Goal: Task Accomplishment & Management: Manage account settings

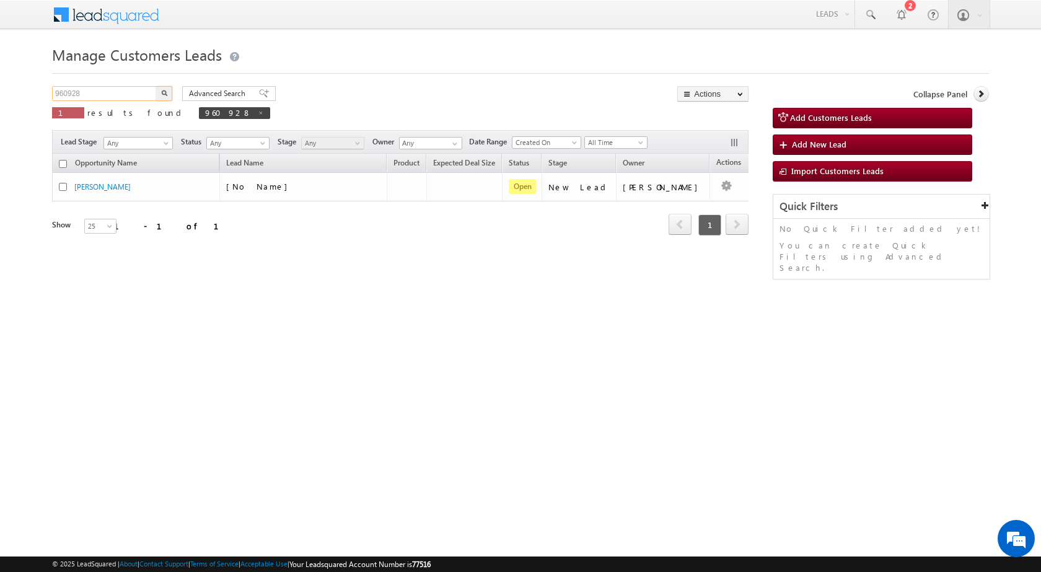
drag, startPoint x: 119, startPoint y: 88, endPoint x: 16, endPoint y: 105, distance: 104.2
click at [16, 105] on body "Menu Rubi Yadav sitar a7@ks erve." at bounding box center [520, 175] width 1041 height 351
paste input "1912"
type input "961912"
click at [167, 91] on button "button" at bounding box center [164, 93] width 16 height 15
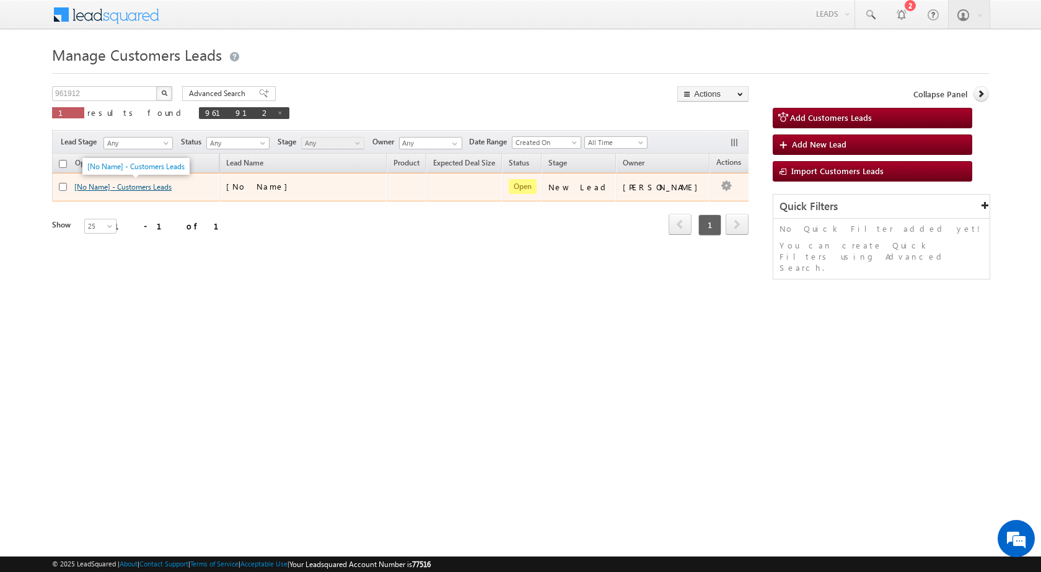
click at [108, 185] on link "[No Name] - Customers Leads" at bounding box center [122, 186] width 97 height 9
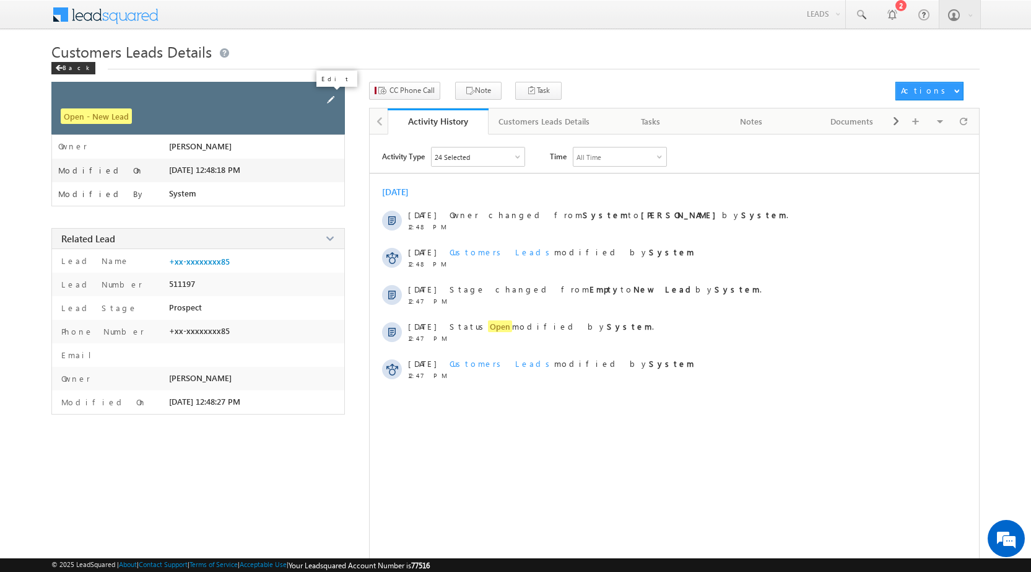
click at [328, 96] on span at bounding box center [331, 100] width 14 height 14
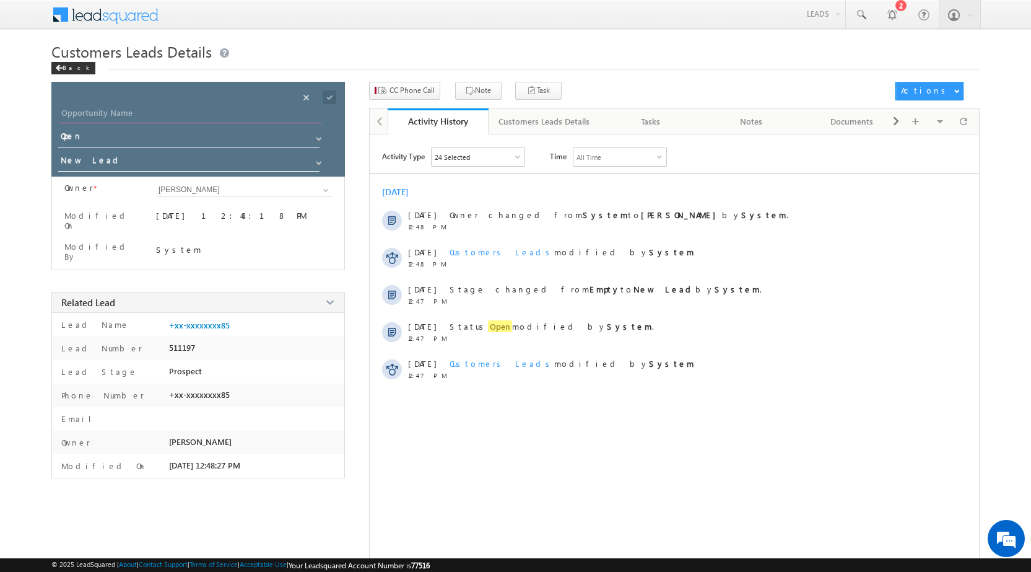
click at [168, 113] on input "Opportunity Name" at bounding box center [190, 114] width 263 height 17
paste input "[PERSON_NAME] [PERSON_NAME]"
type input "[PERSON_NAME] [PERSON_NAME]"
click at [325, 97] on span at bounding box center [330, 97] width 14 height 14
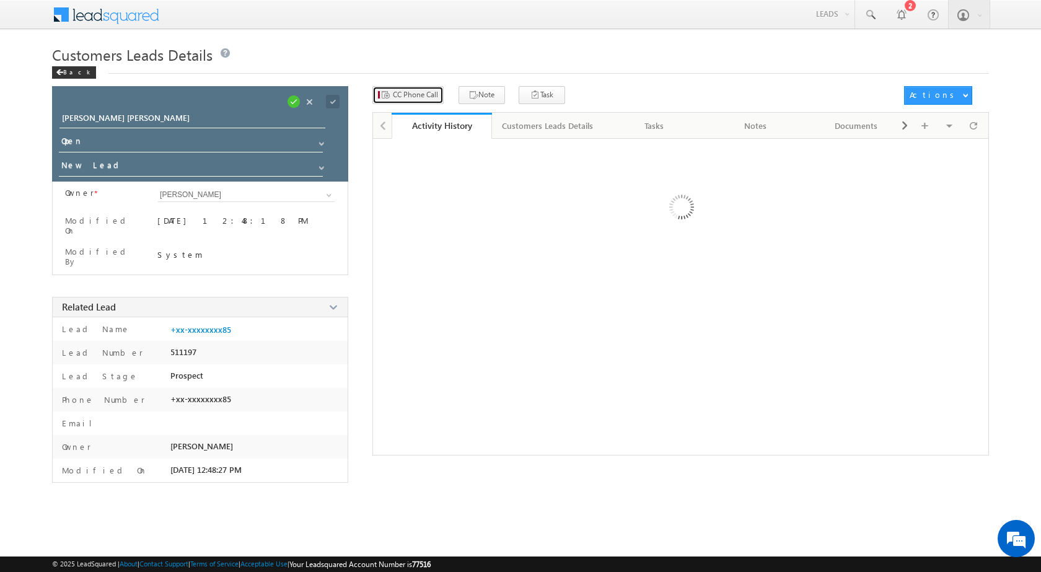
click at [406, 95] on span "CC Phone Call" at bounding box center [415, 94] width 45 height 11
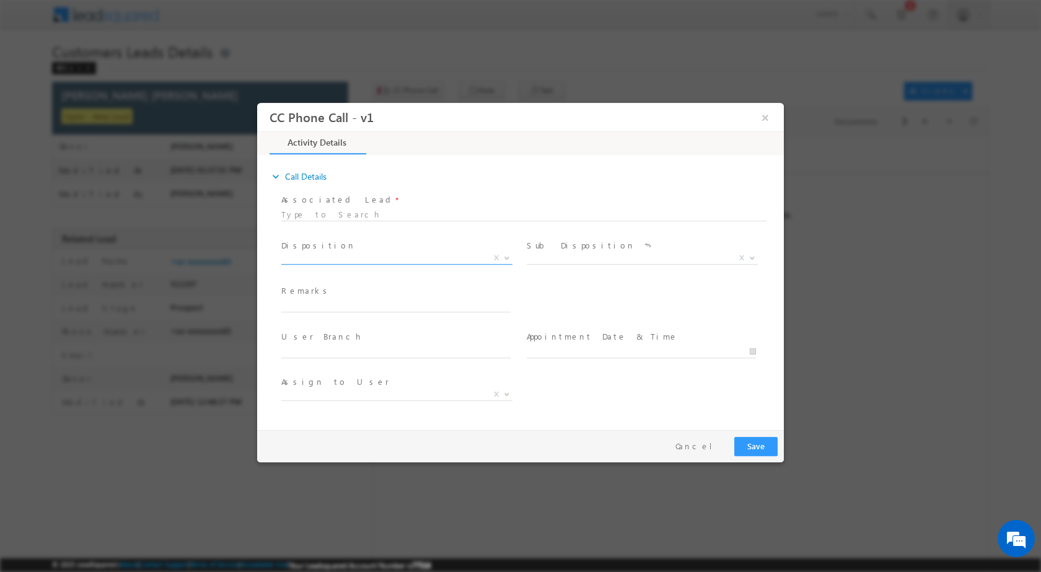
click at [502, 256] on span at bounding box center [505, 257] width 12 height 16
drag, startPoint x: 358, startPoint y: 309, endPoint x: 327, endPoint y: 175, distance: 137.3
click at [358, 309] on input "text" at bounding box center [395, 305] width 229 height 12
select select "[EMAIL_ADDRESS][DOMAIN_NAME]"
click at [503, 256] on b at bounding box center [506, 257] width 7 height 4
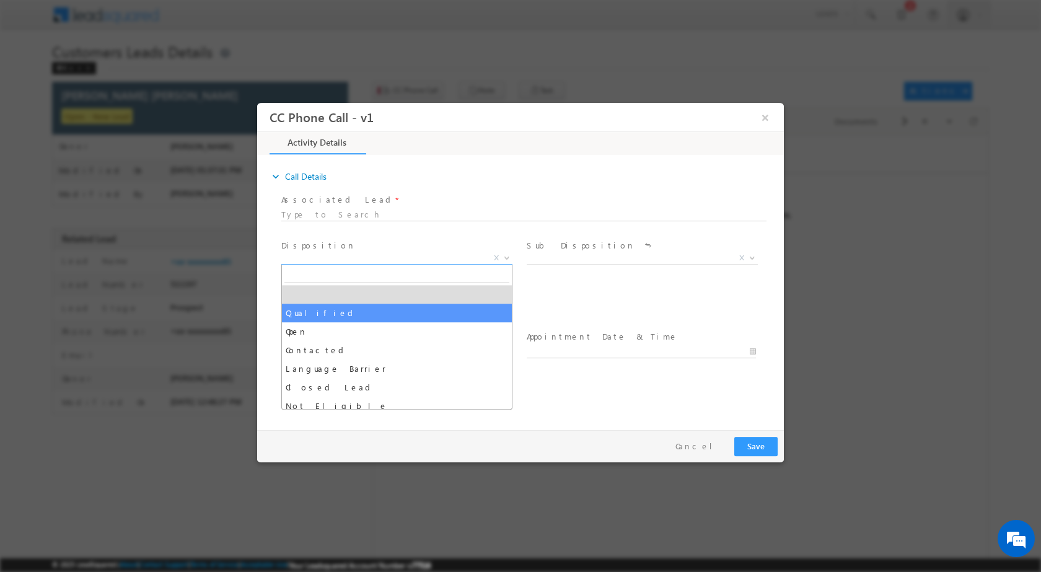
select select "Qualified"
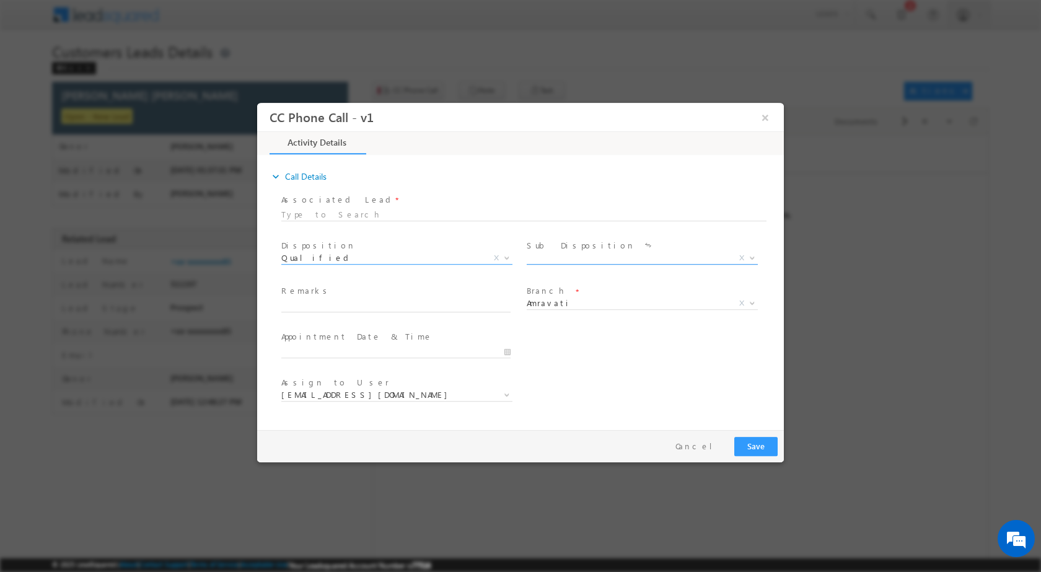
click at [754, 263] on span "Sale Marked X" at bounding box center [646, 259] width 240 height 15
click at [747, 262] on span at bounding box center [750, 257] width 12 height 16
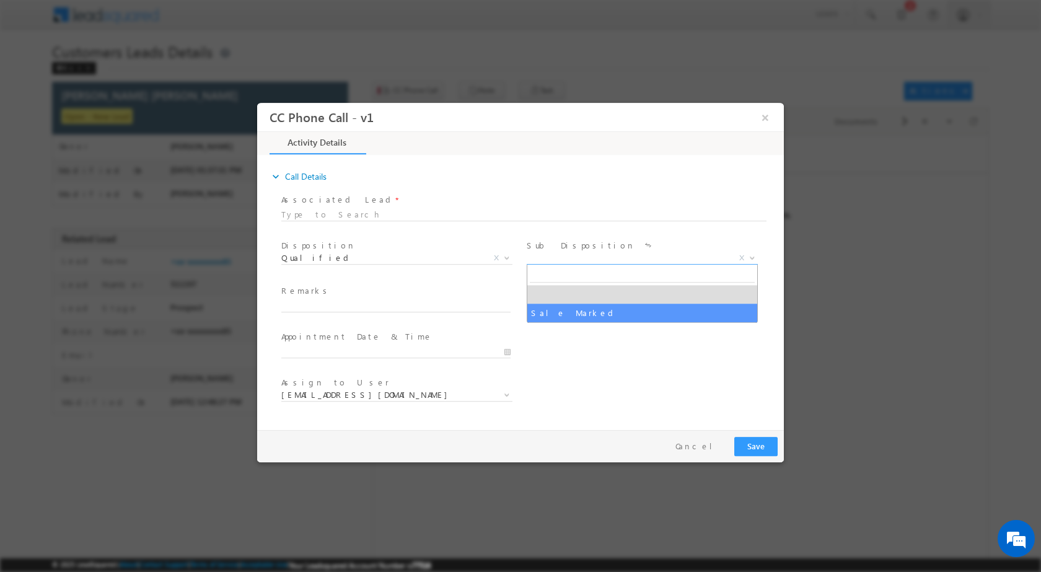
select select "Sale Marked"
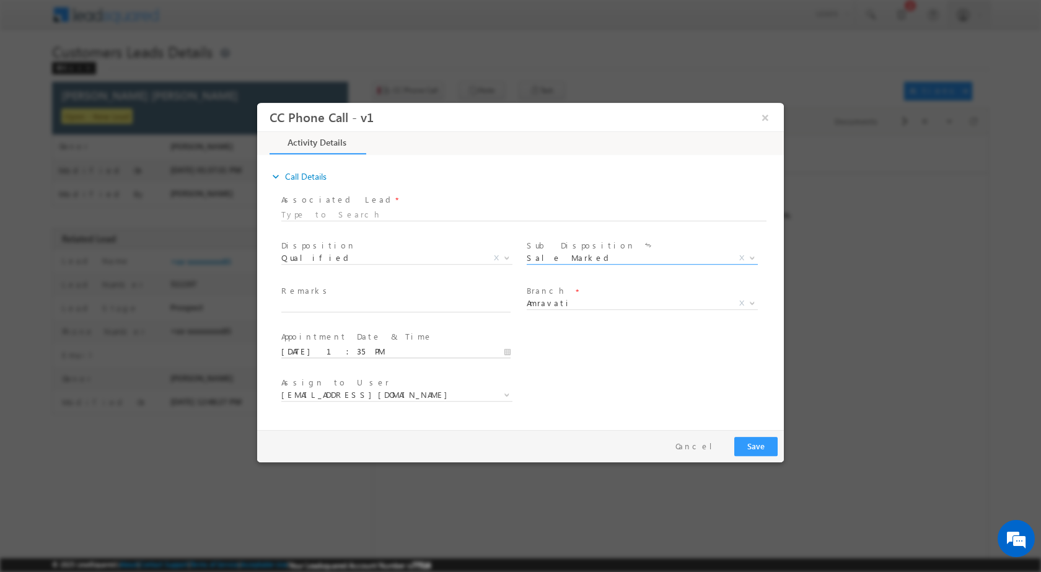
click at [507, 349] on input "[DATE] 1:35 PM" at bounding box center [395, 351] width 229 height 12
type input "[DATE] 1:35 PM"
type input "12"
type input "[DATE] 12:35 PM"
click at [363, 338] on input "35" at bounding box center [360, 336] width 51 height 8
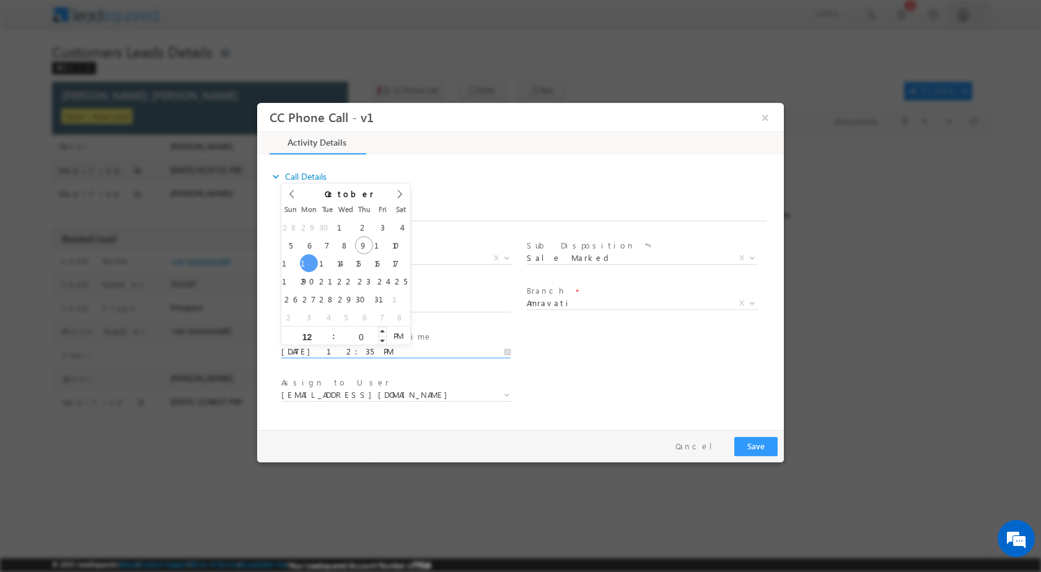
type input "00"
type input "[DATE] 12:00 PM"
click at [554, 379] on div "Assign to User * [EMAIL_ADDRESS][DOMAIN_NAME] [DOMAIN_NAME][EMAIL_ADDRESS][DOMA…" at bounding box center [531, 396] width 505 height 46
click at [365, 300] on input "text" at bounding box center [395, 305] width 229 height 12
paste input "09/10- Customer name is [PERSON_NAME] [PERSON_NAME] Customer age is [DEMOGRAPHI…"
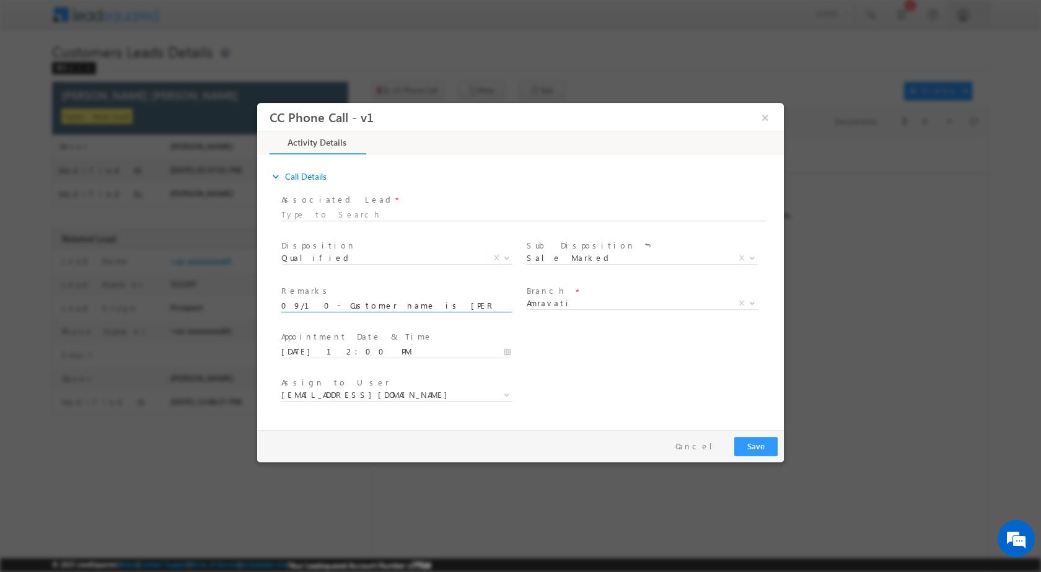
scroll to position [0, 528]
type input "09/10- Customer name is [PERSON_NAME] [PERSON_NAME] Customer age is [DEMOGRAPHI…"
click at [763, 451] on button "Save" at bounding box center [755, 445] width 43 height 19
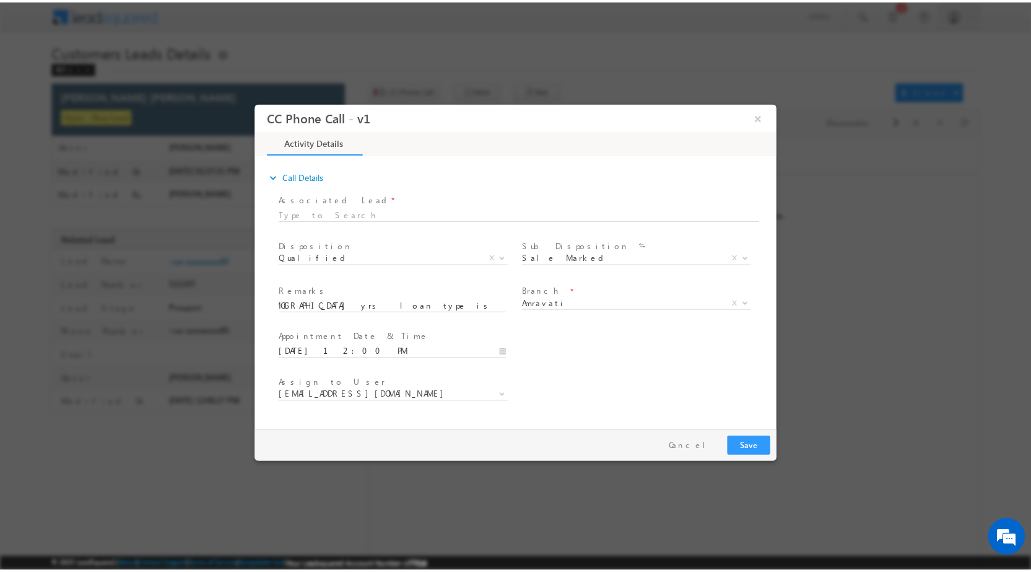
scroll to position [0, 0]
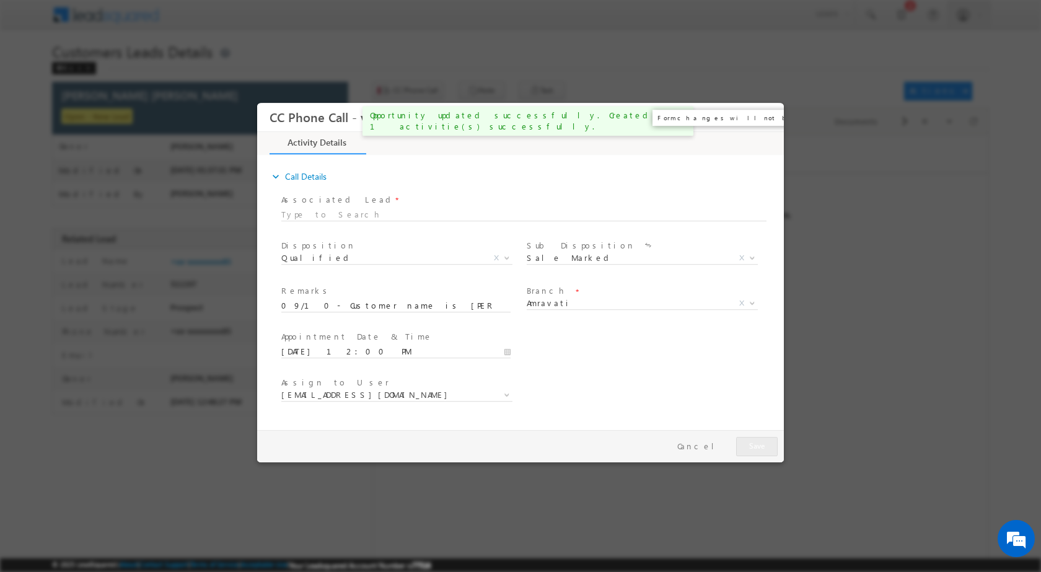
click at [766, 123] on button "×" at bounding box center [764, 116] width 21 height 23
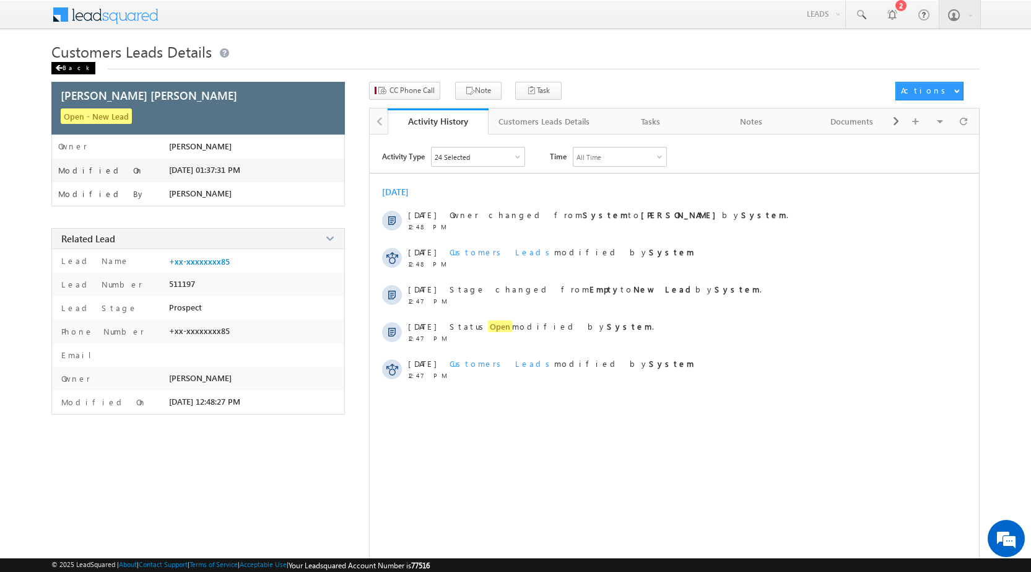
click at [59, 69] on span at bounding box center [58, 68] width 7 height 6
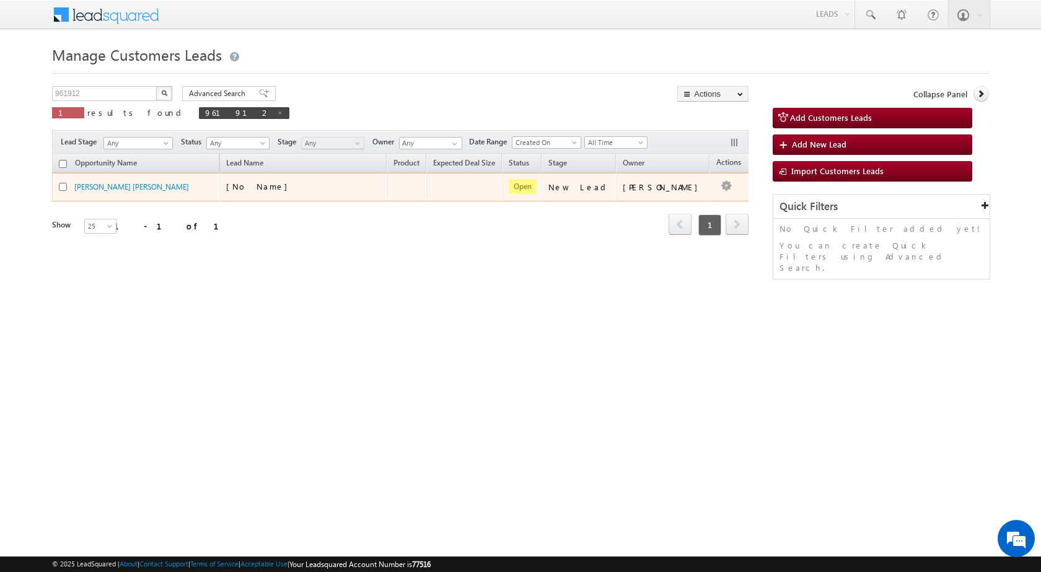
click at [715, 189] on td "Edit Change Owner Change Stage Add Activity Add Task Delete" at bounding box center [734, 187] width 51 height 28
click at [670, 201] on link "Edit" at bounding box center [701, 202] width 62 height 15
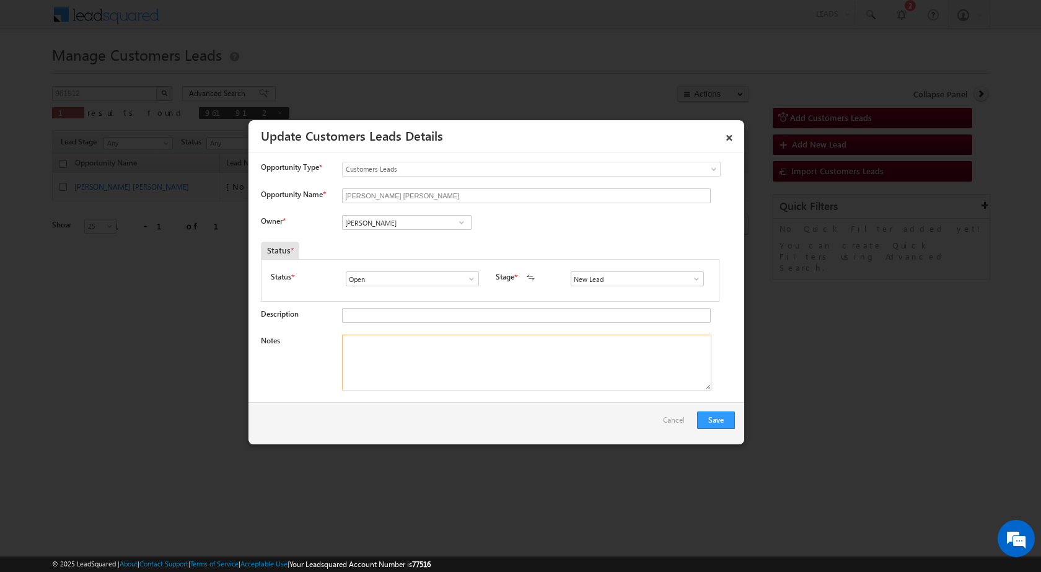
click at [492, 378] on textarea "Notes" at bounding box center [526, 362] width 369 height 56
paste textarea "09/10- Customer name is Om Prakash ASHOK LENDE Customer age is 30 yrs loan type…"
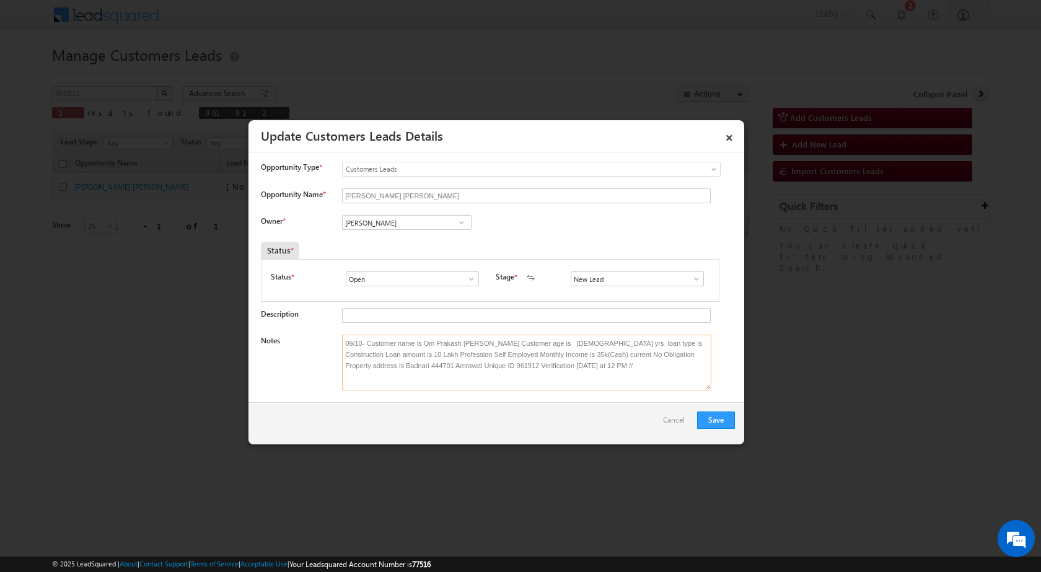
type textarea "09/10- Customer name is Om Prakash ASHOK LENDE Customer age is 30 yrs loan type…"
click at [456, 219] on span at bounding box center [461, 222] width 12 height 10
paste input "[PERSON_NAME][EMAIL_ADDRESS][PERSON_NAME][DOMAIN_NAME]"
click at [414, 245] on span "[PERSON_NAME][EMAIL_ADDRESS][PERSON_NAME][DOMAIN_NAME]" at bounding box center [402, 246] width 111 height 9
type input "Vaibhav Shankar Dhanke"
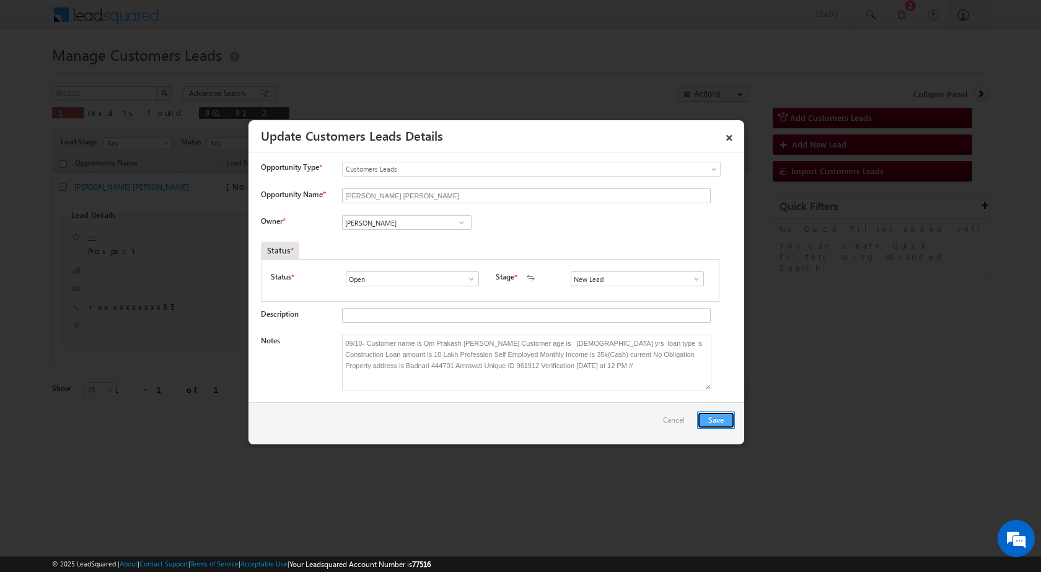
click at [722, 416] on button "Save" at bounding box center [716, 419] width 38 height 17
